Goal: Transaction & Acquisition: Subscribe to service/newsletter

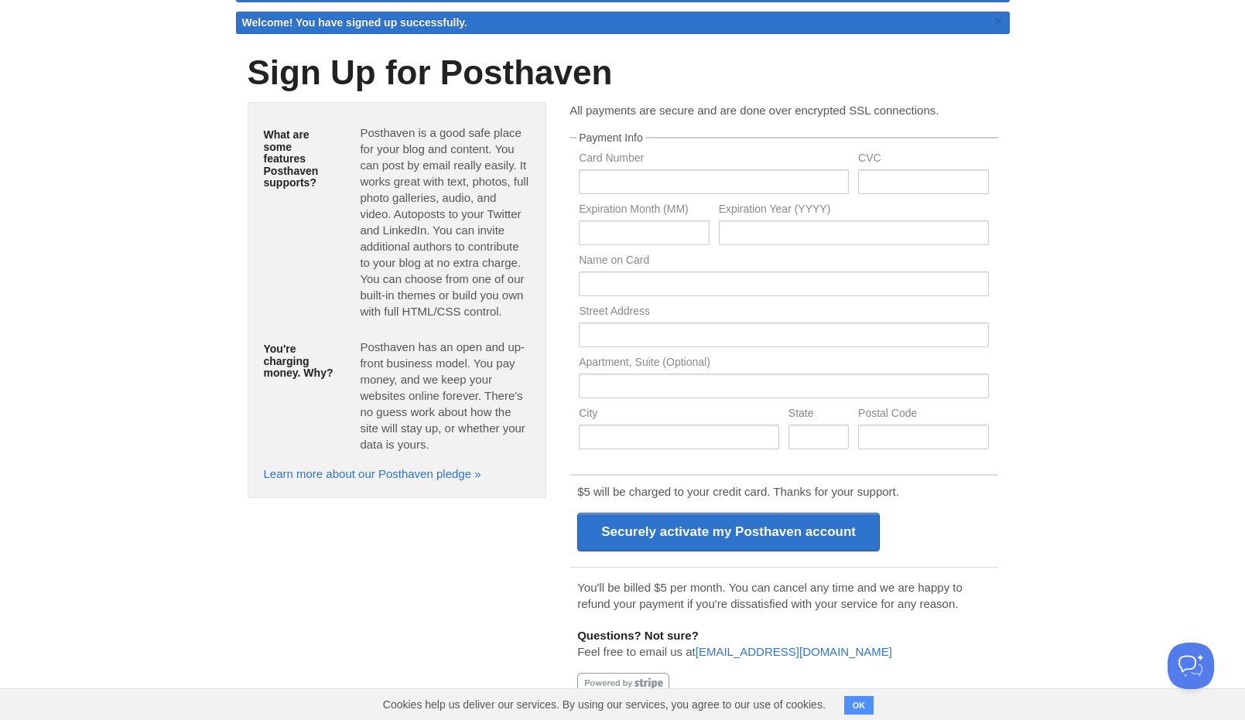
click at [852, 710] on button "OK" at bounding box center [859, 705] width 30 height 19
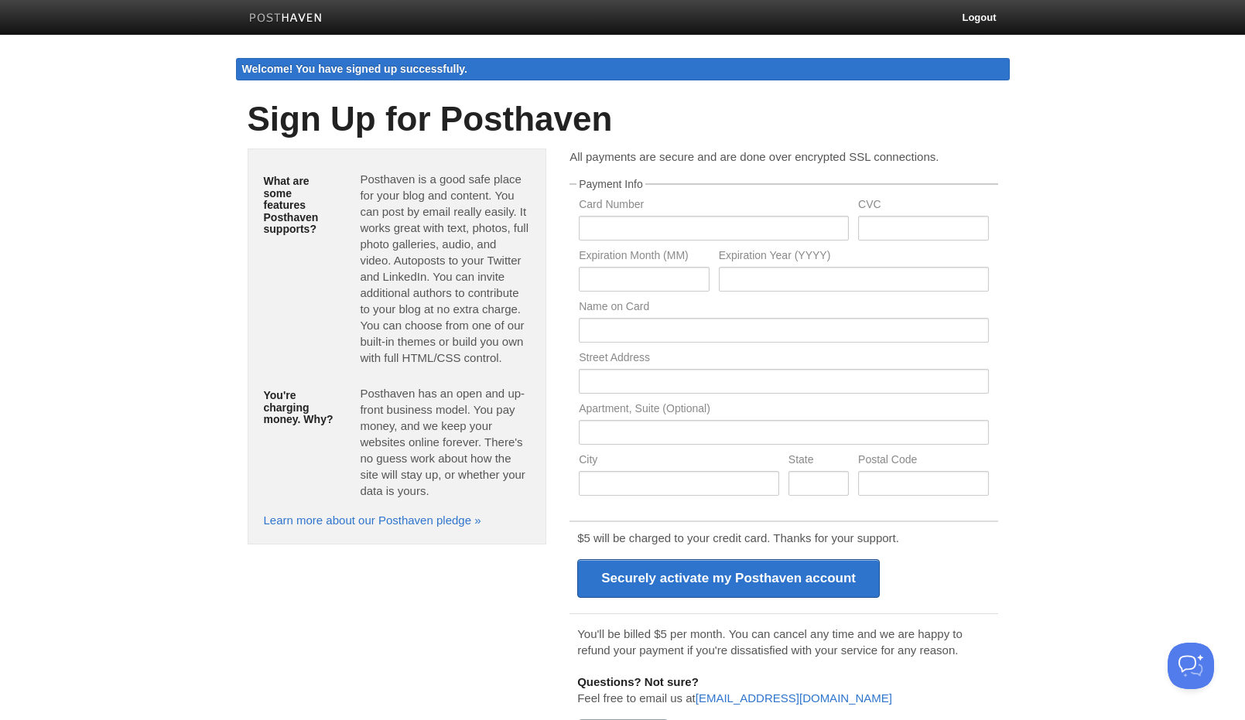
scroll to position [46, 0]
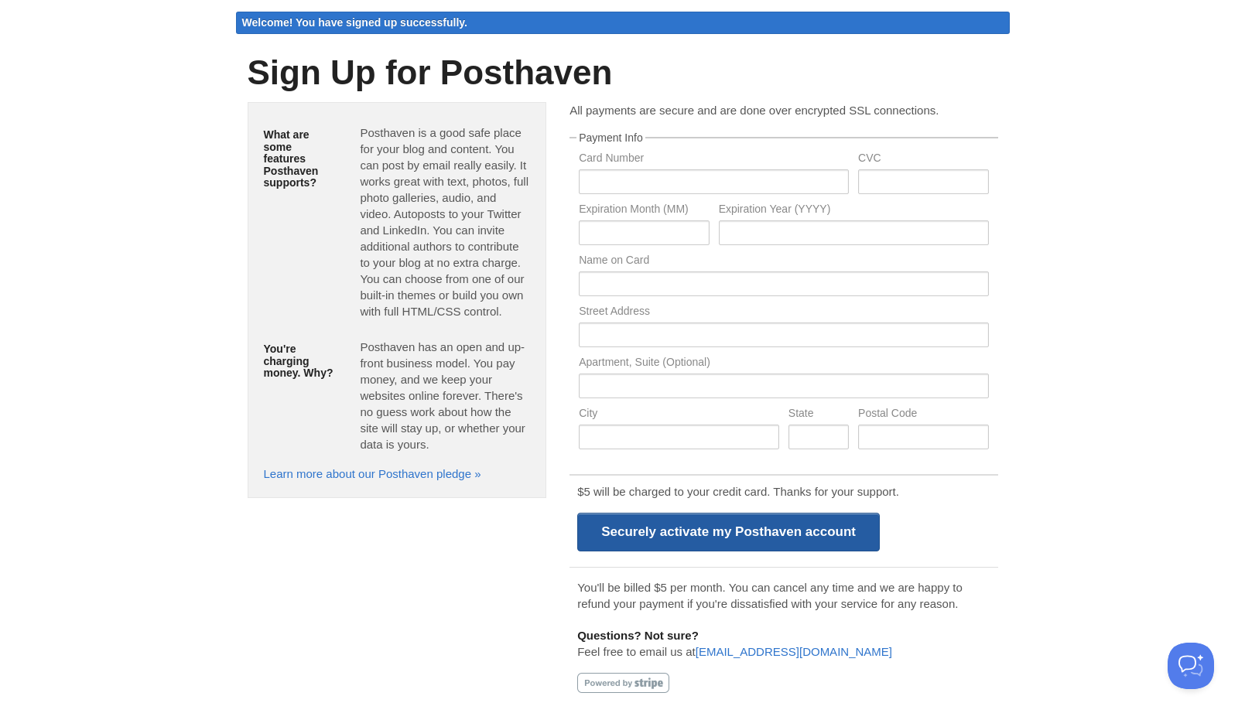
click at [729, 543] on input "Securely activate my Posthaven account" at bounding box center [728, 532] width 303 height 39
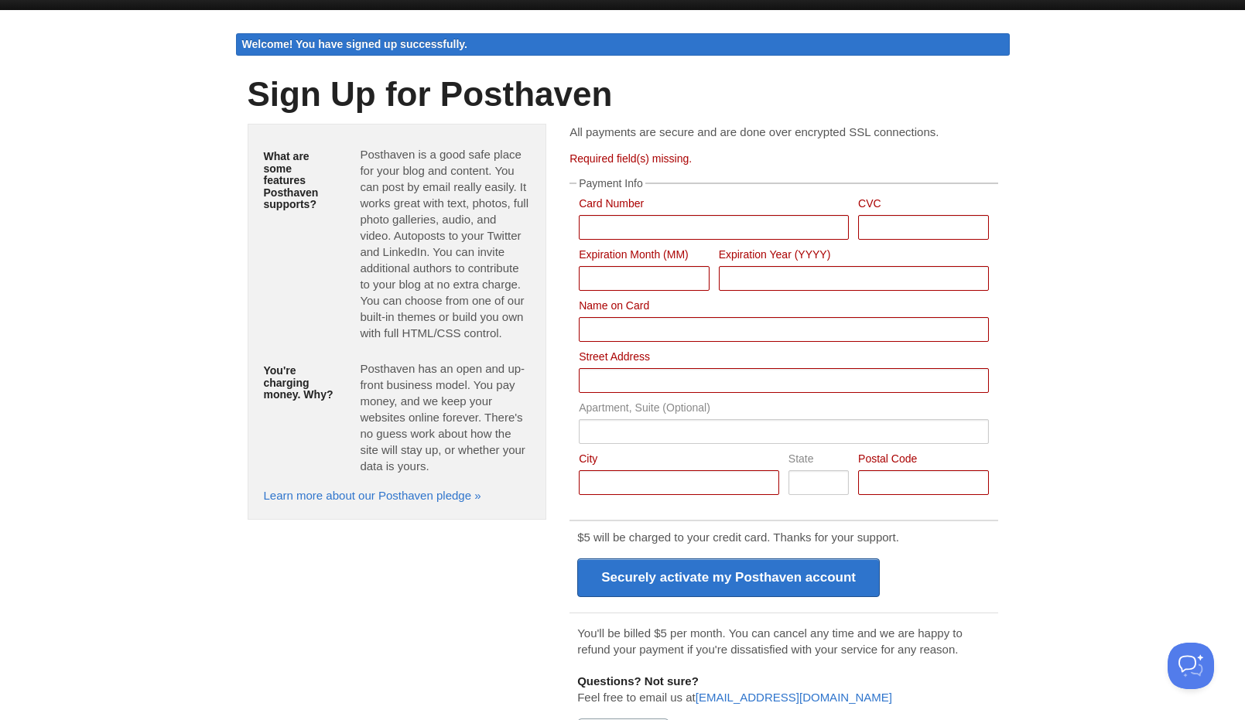
scroll to position [0, 0]
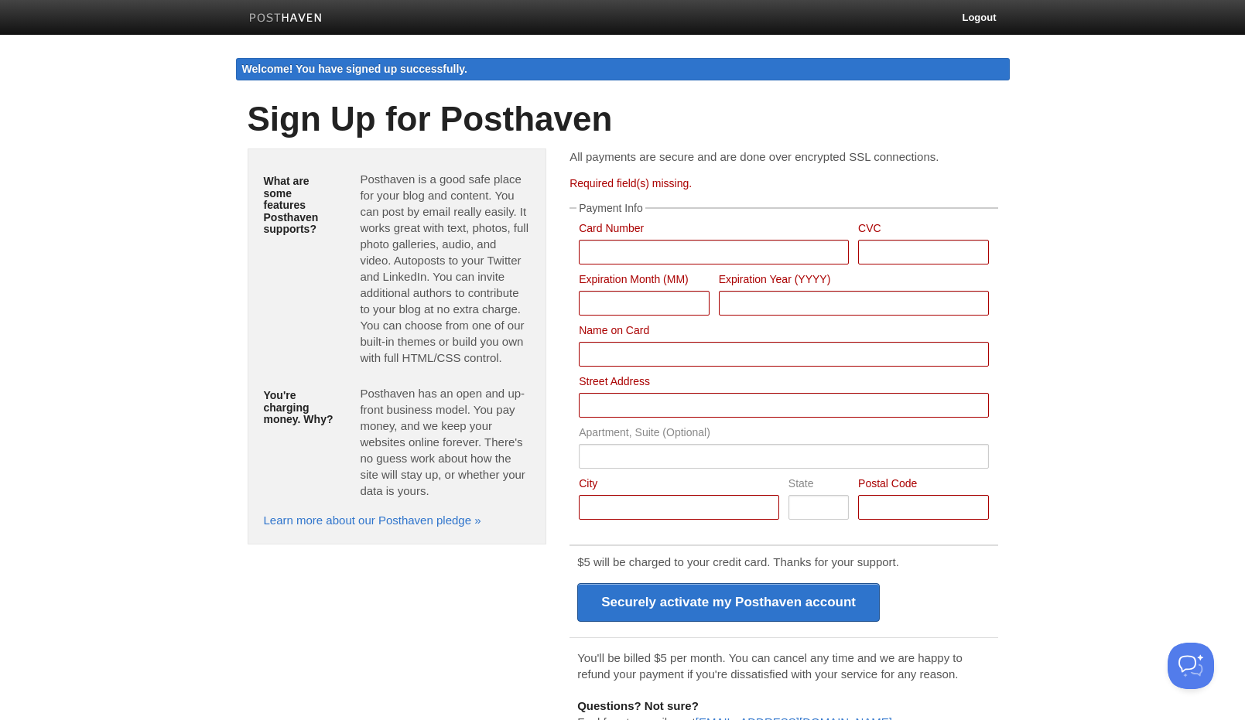
click at [268, 23] on img at bounding box center [286, 19] width 74 height 12
